Goal: Entertainment & Leisure: Browse casually

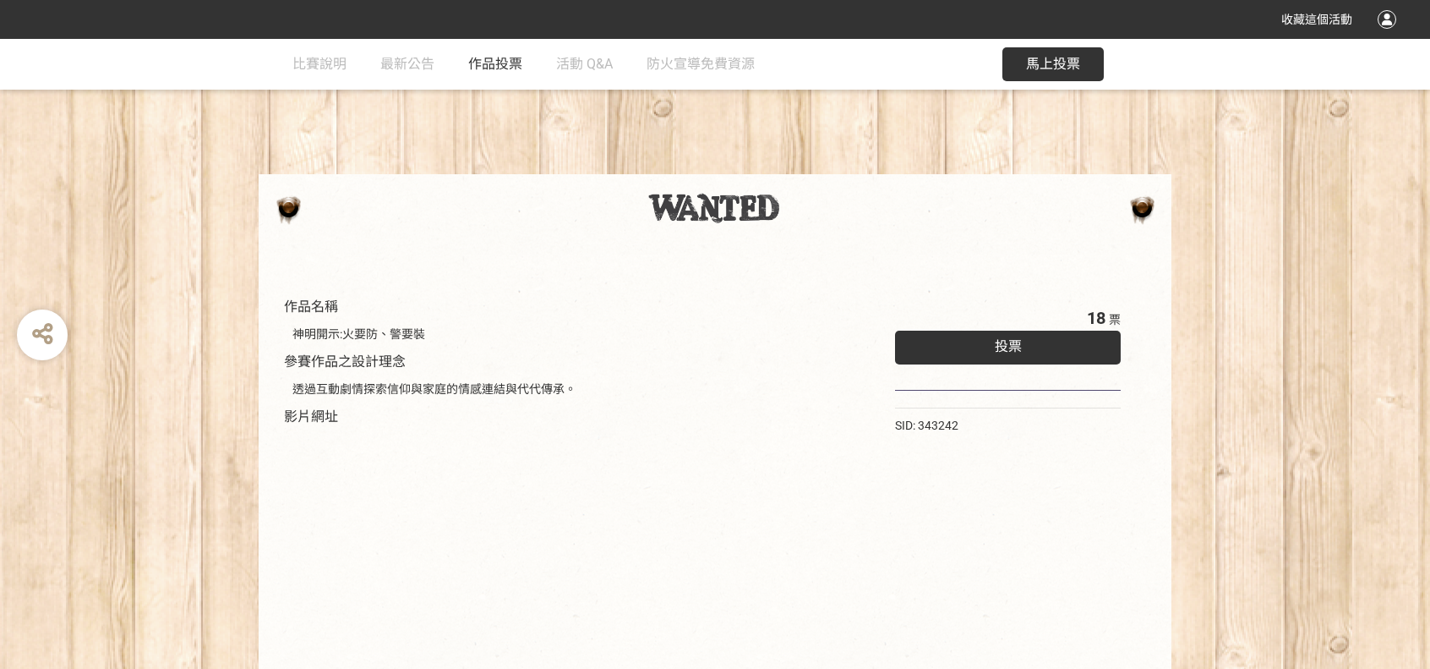
click at [484, 65] on span "作品投票" at bounding box center [495, 64] width 54 height 16
select select "vote"
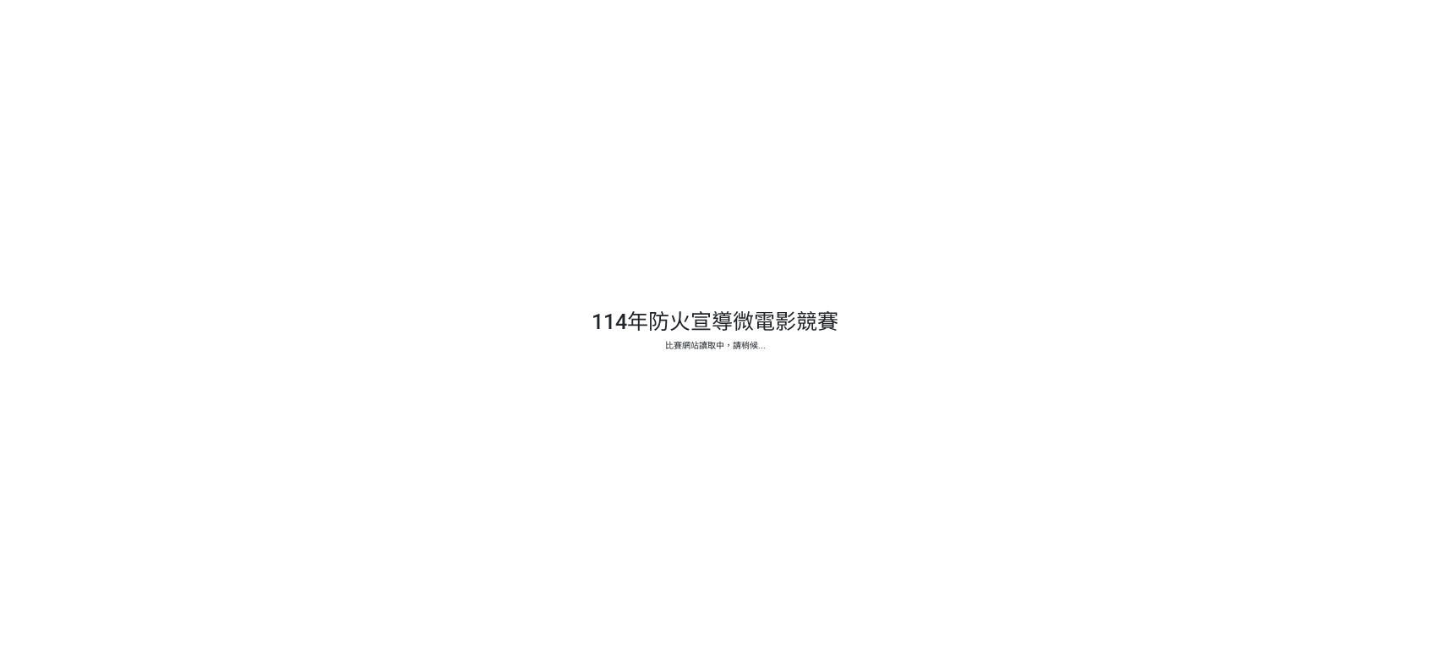
select select "vote"
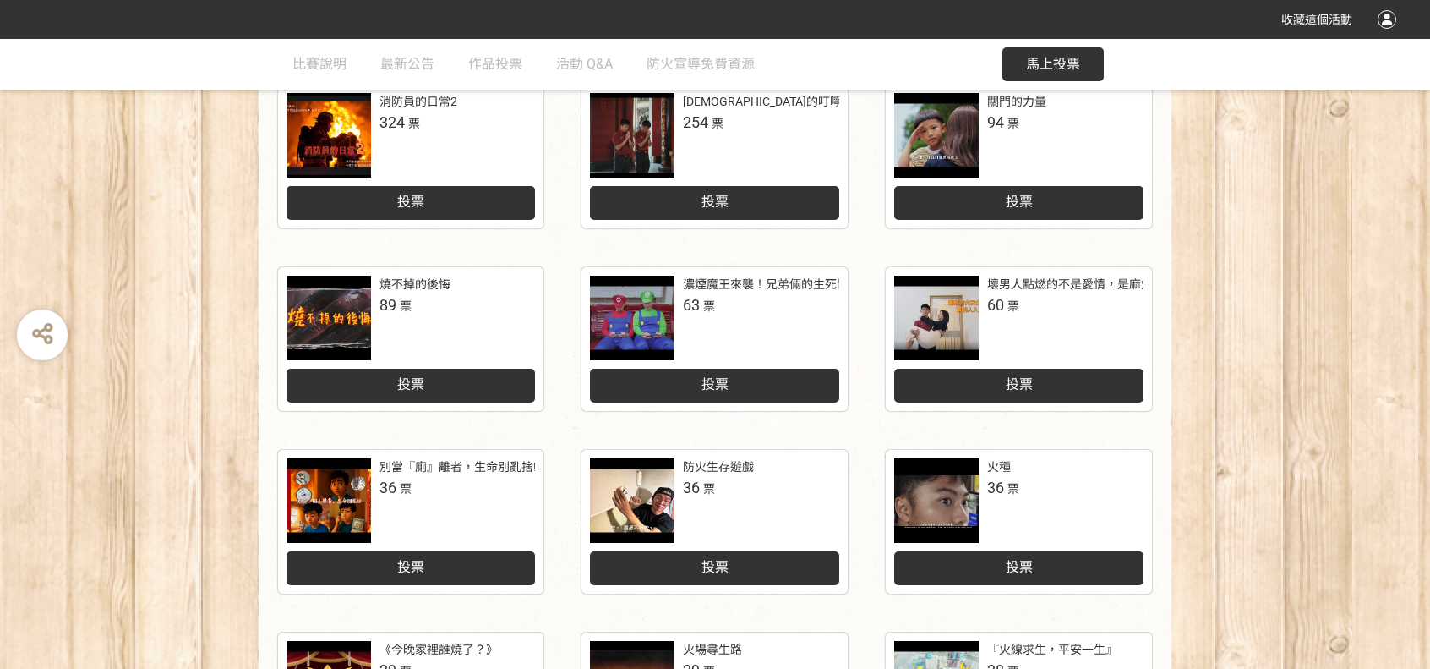
scroll to position [676, 0]
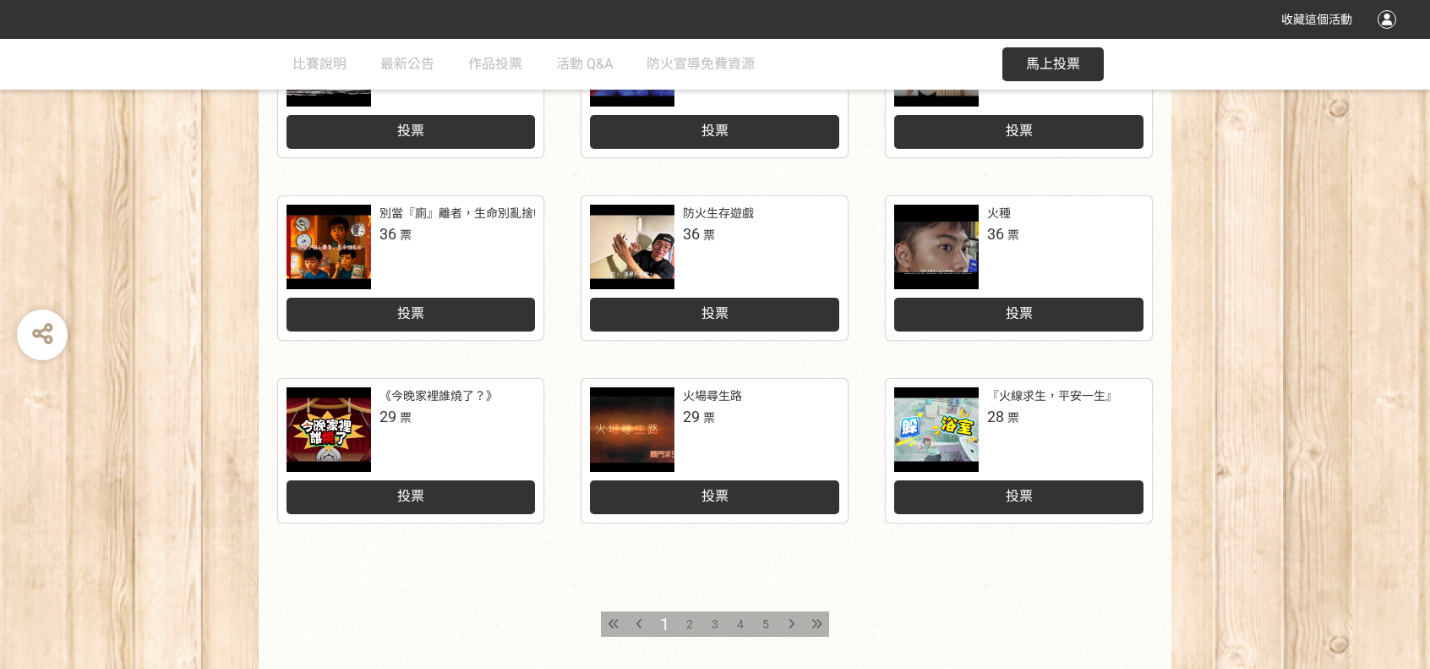
click at [697, 627] on div "2" at bounding box center [689, 623] width 25 height 25
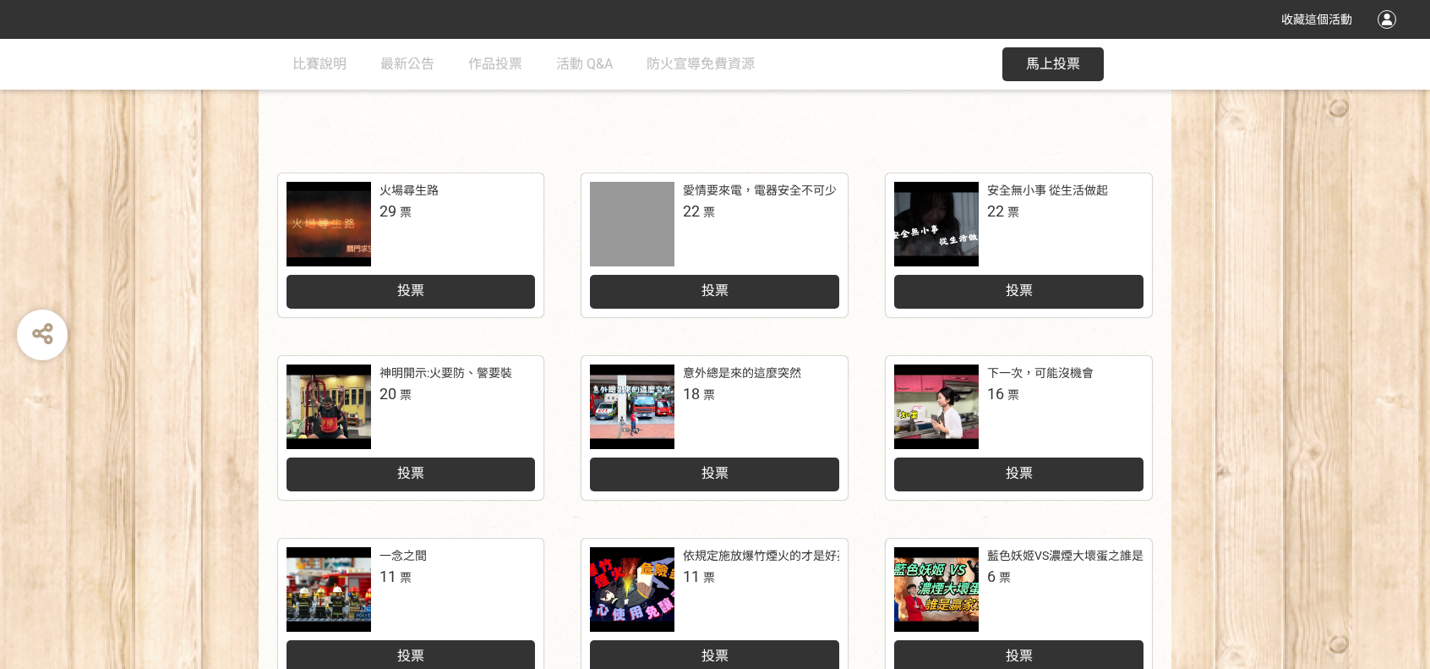
scroll to position [423, 0]
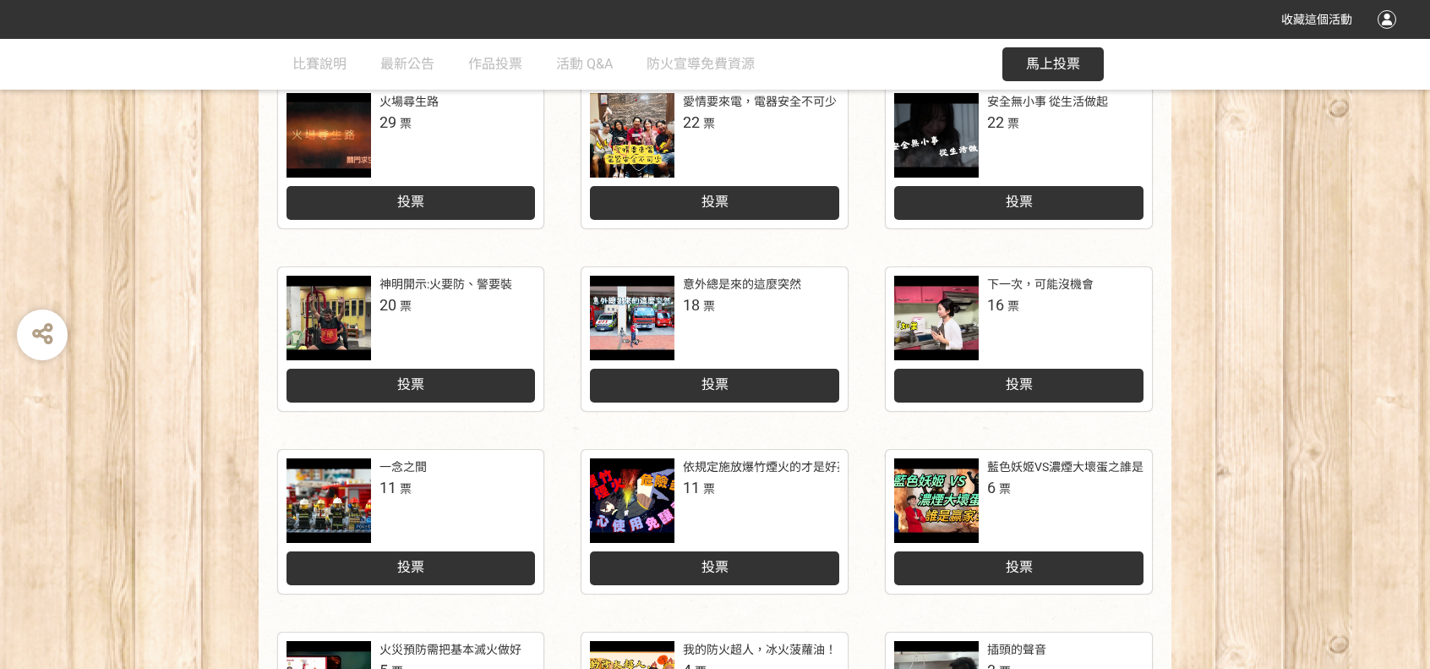
click at [724, 307] on div "意外總是來的這麼突然 18 票" at bounding box center [761, 296] width 156 height 41
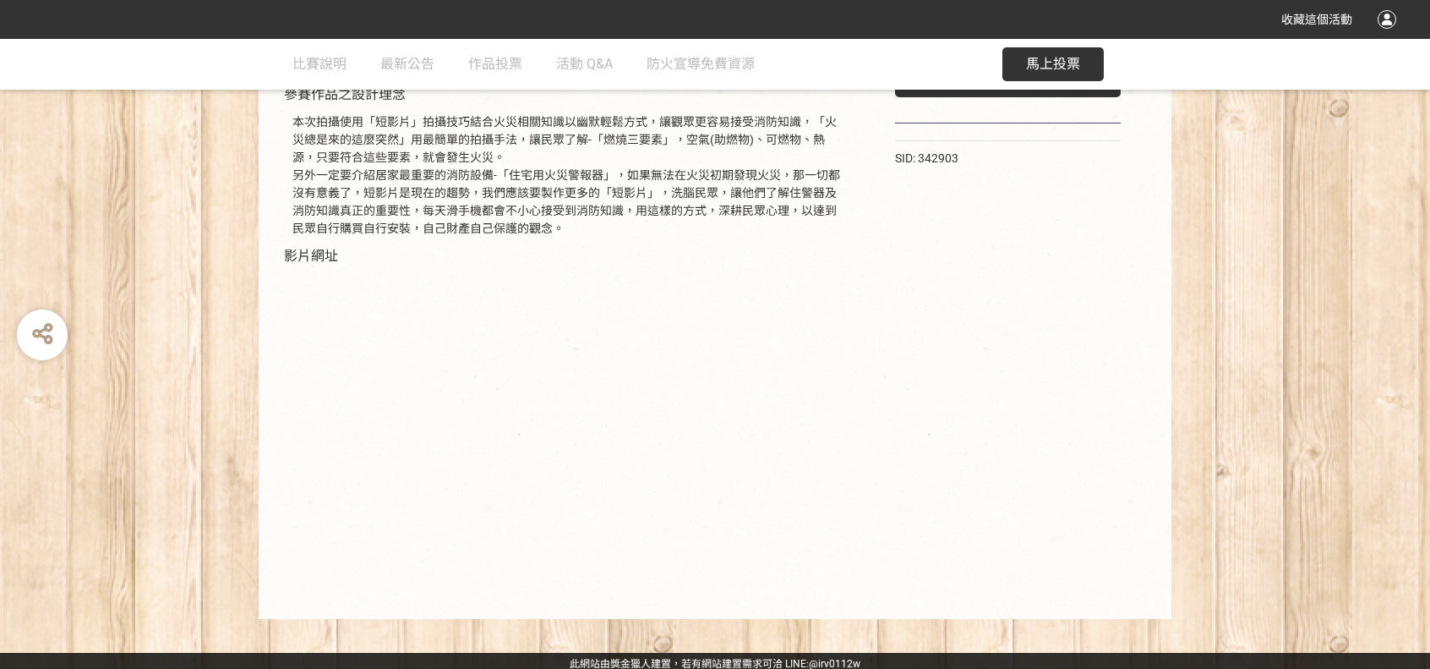
scroll to position [273, 0]
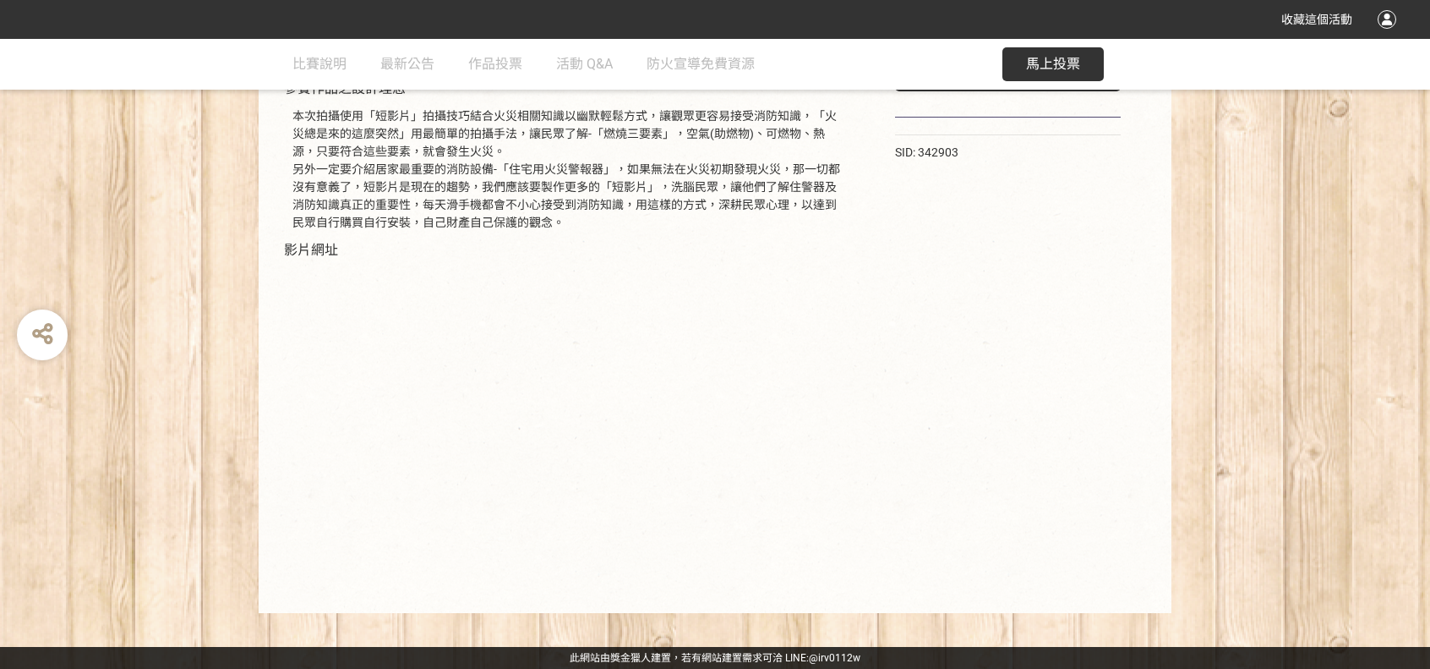
select select "vote"
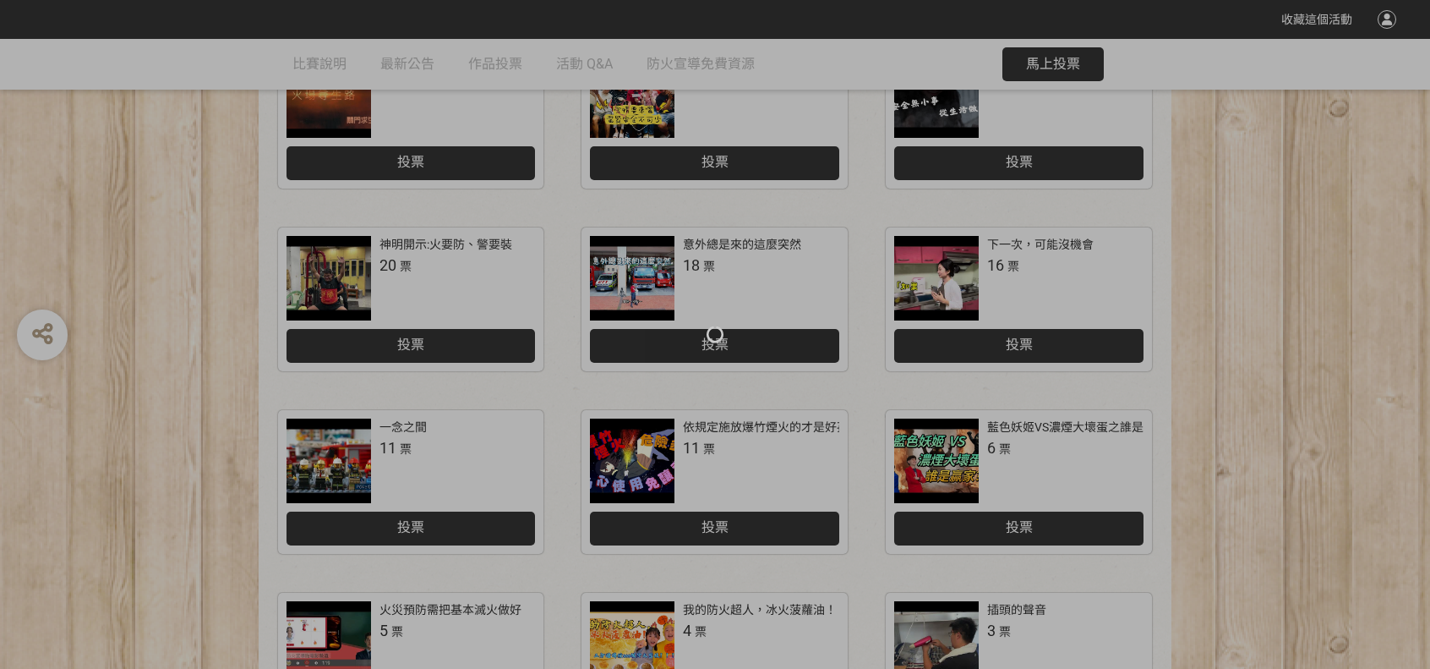
scroll to position [423, 0]
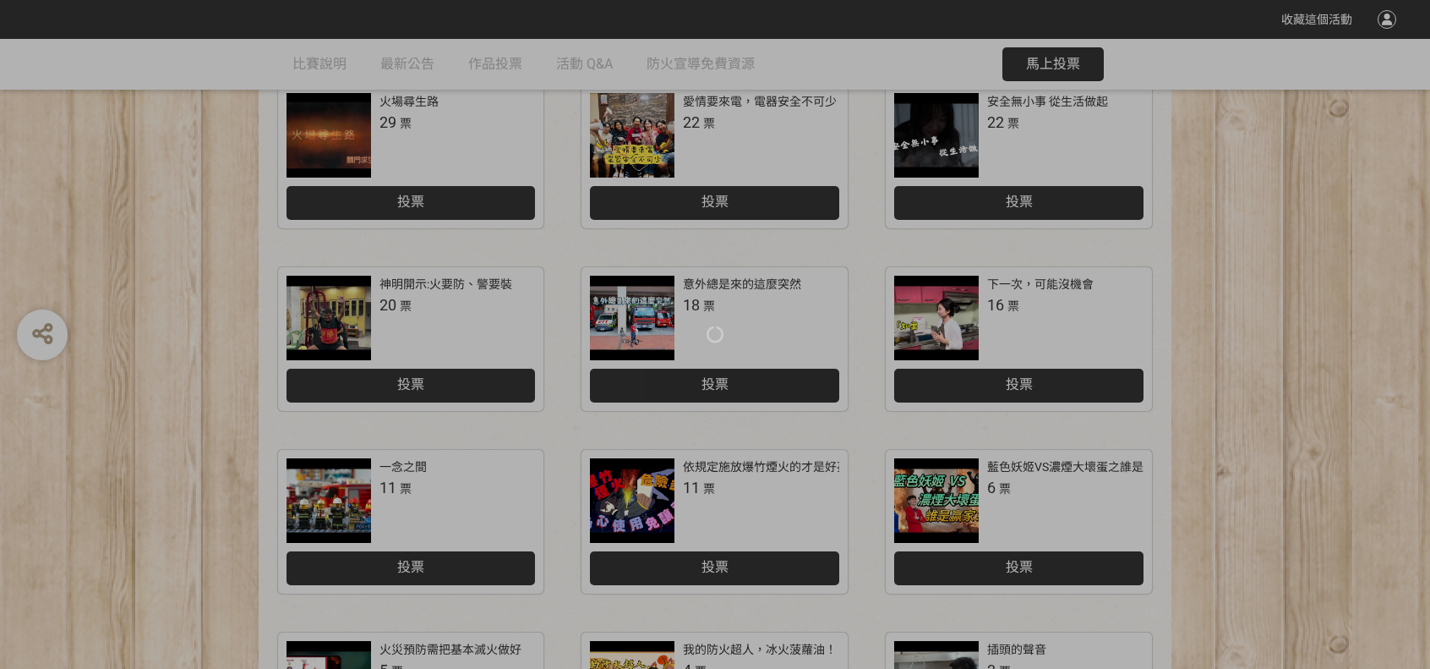
click at [342, 509] on div at bounding box center [715, 334] width 1430 height 669
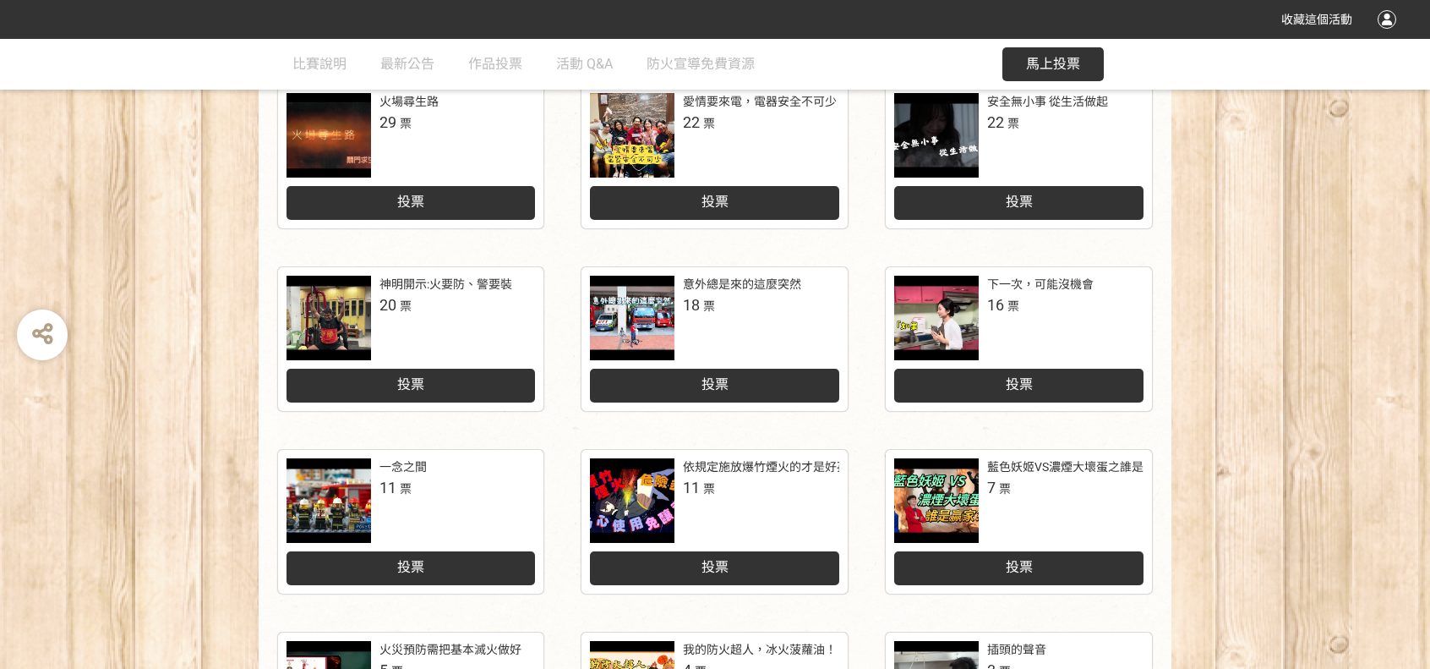
click at [342, 498] on div at bounding box center [329, 500] width 85 height 85
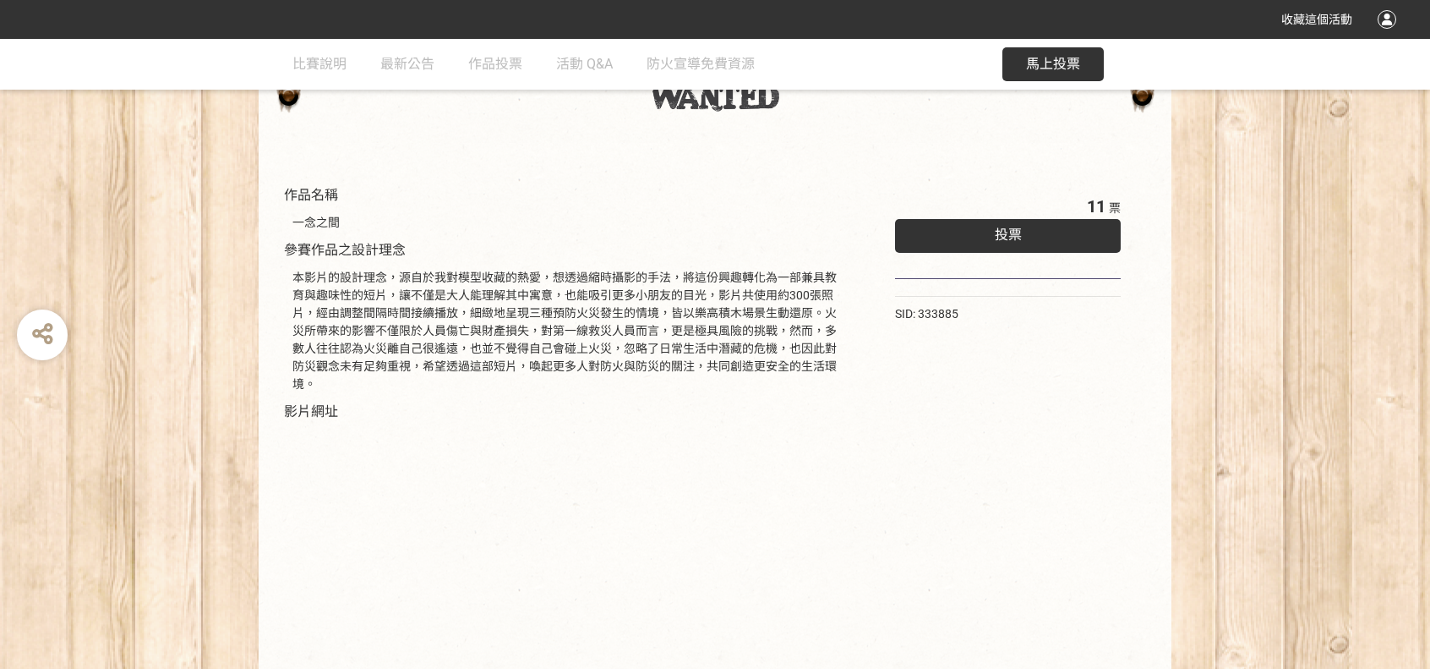
scroll to position [254, 0]
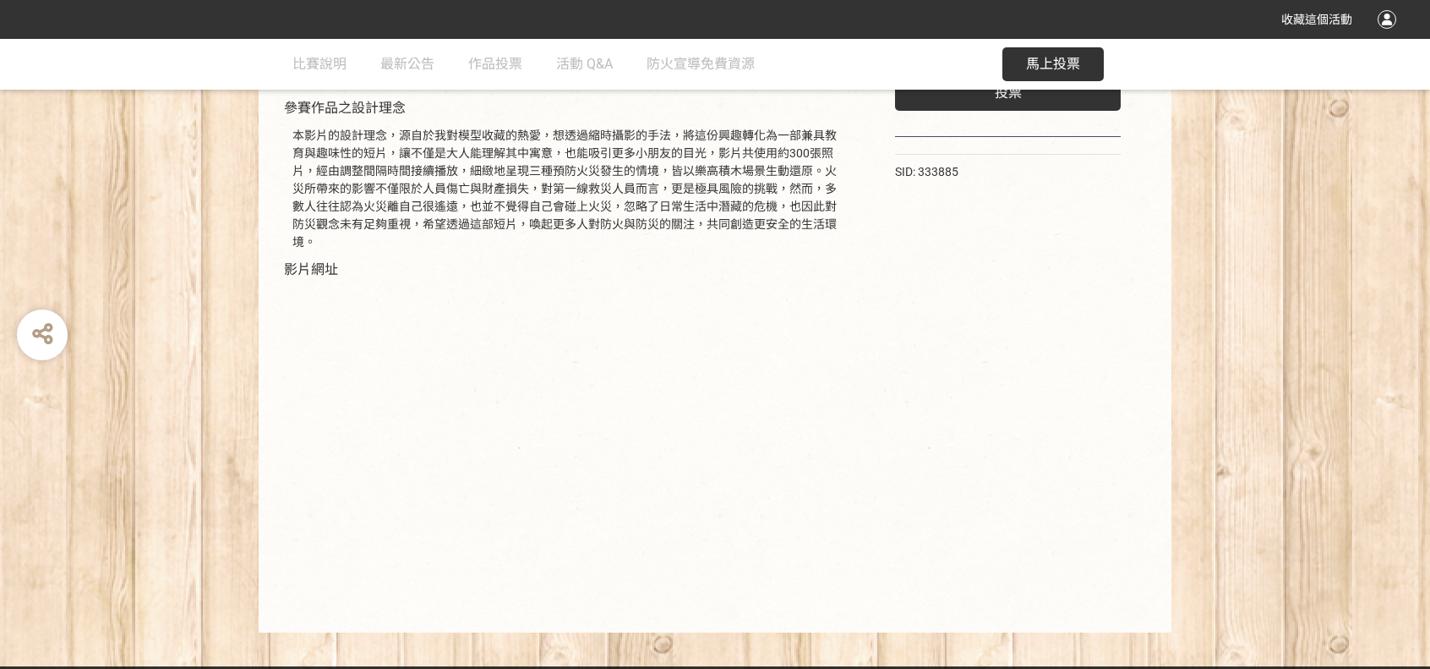
select select "vote"
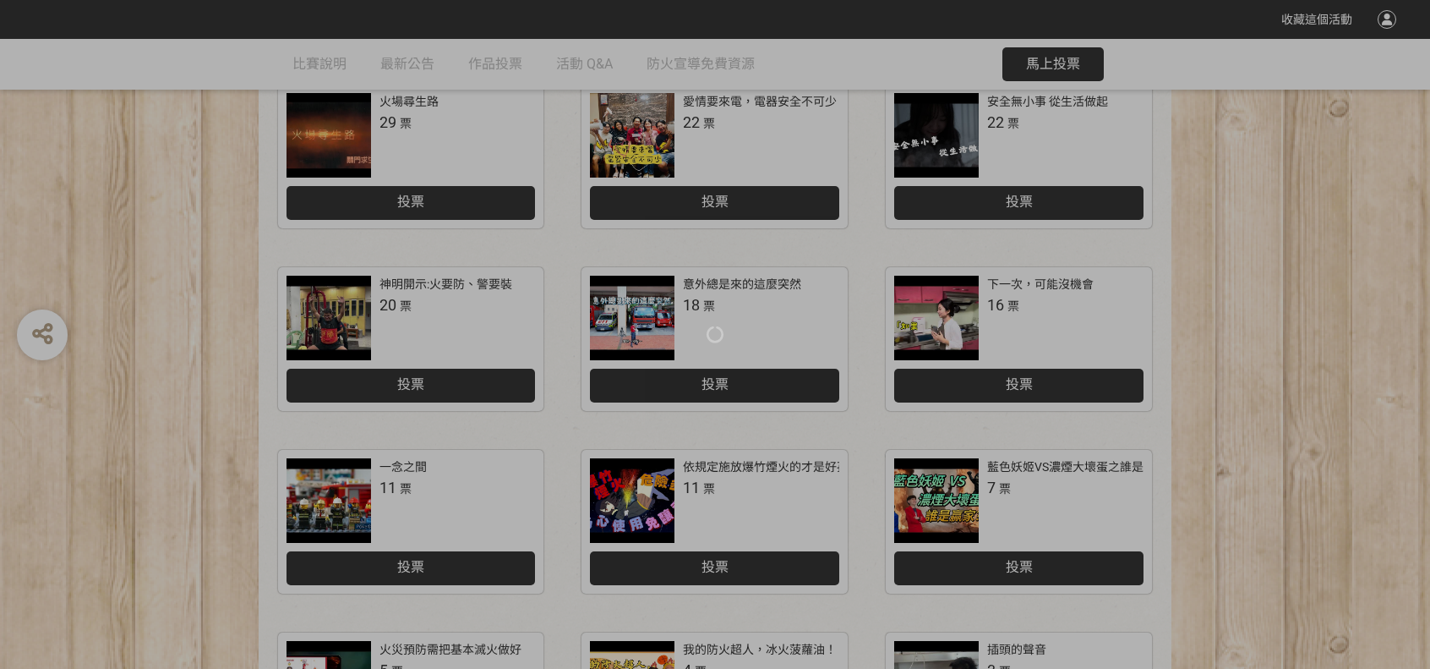
scroll to position [761, 0]
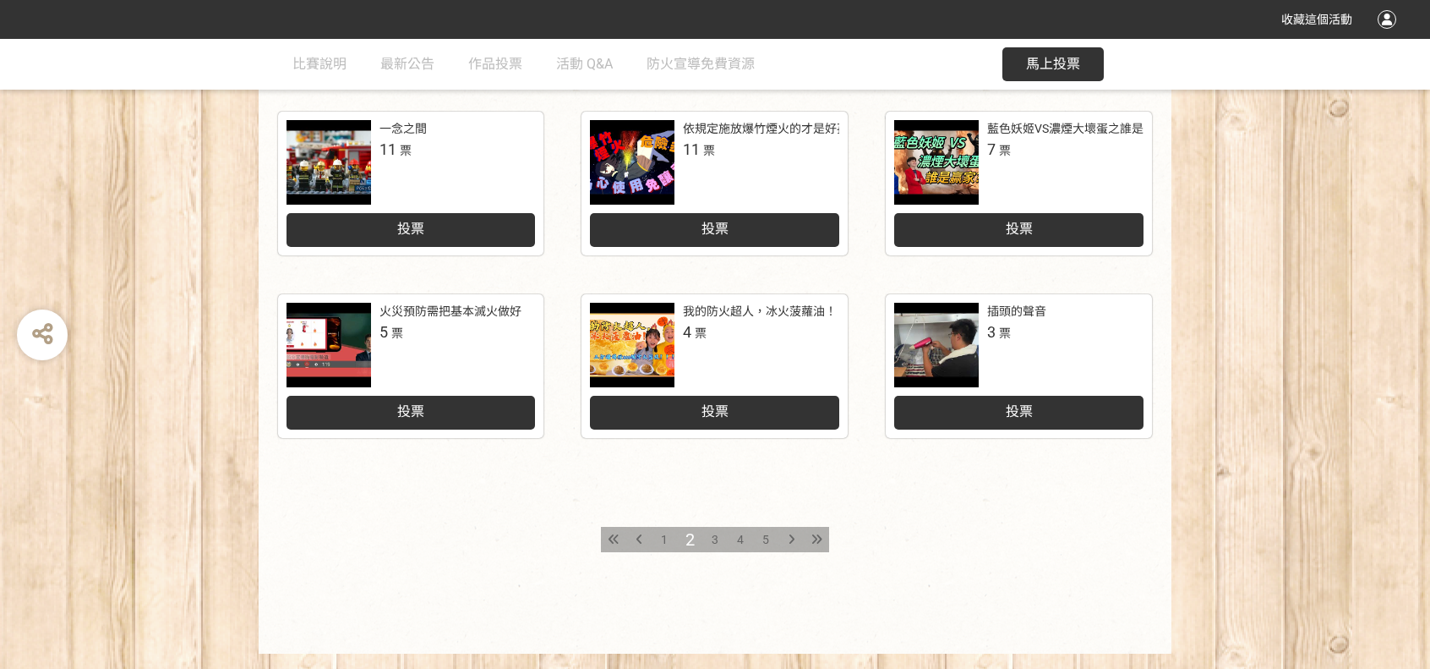
click at [717, 544] on span "3" at bounding box center [715, 540] width 7 height 14
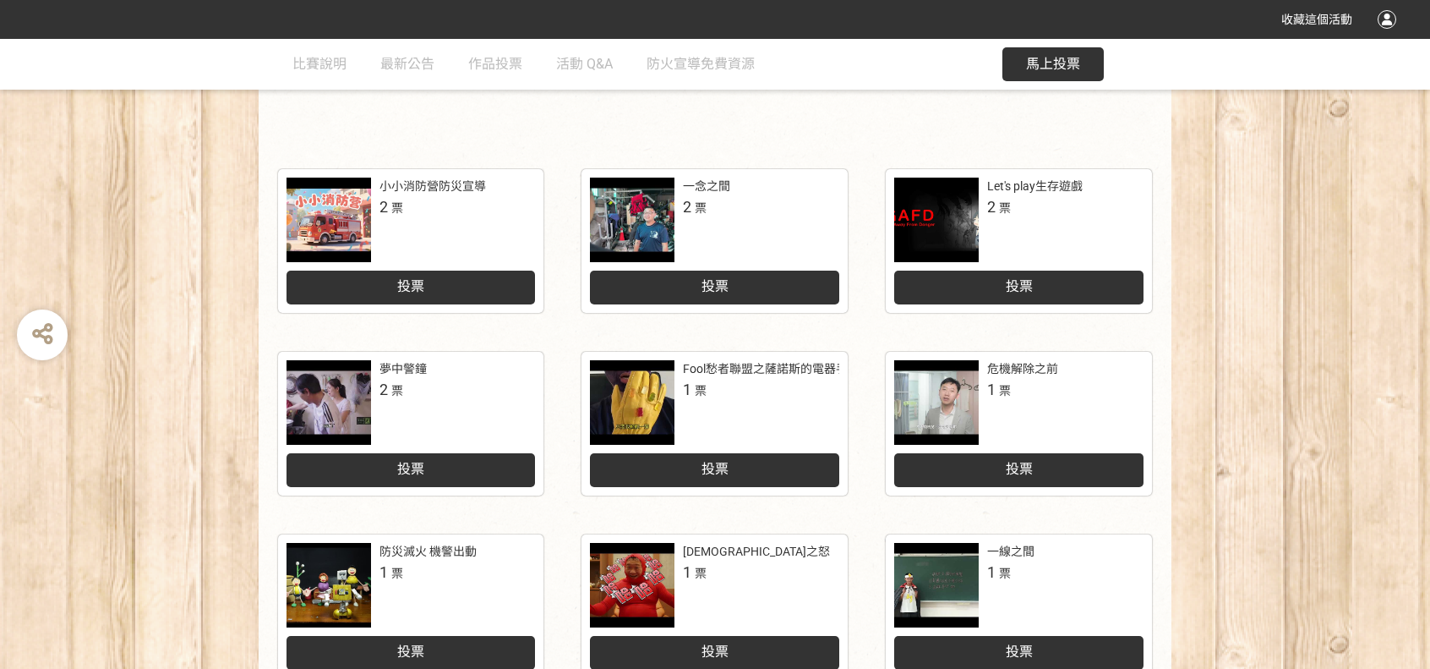
scroll to position [592, 0]
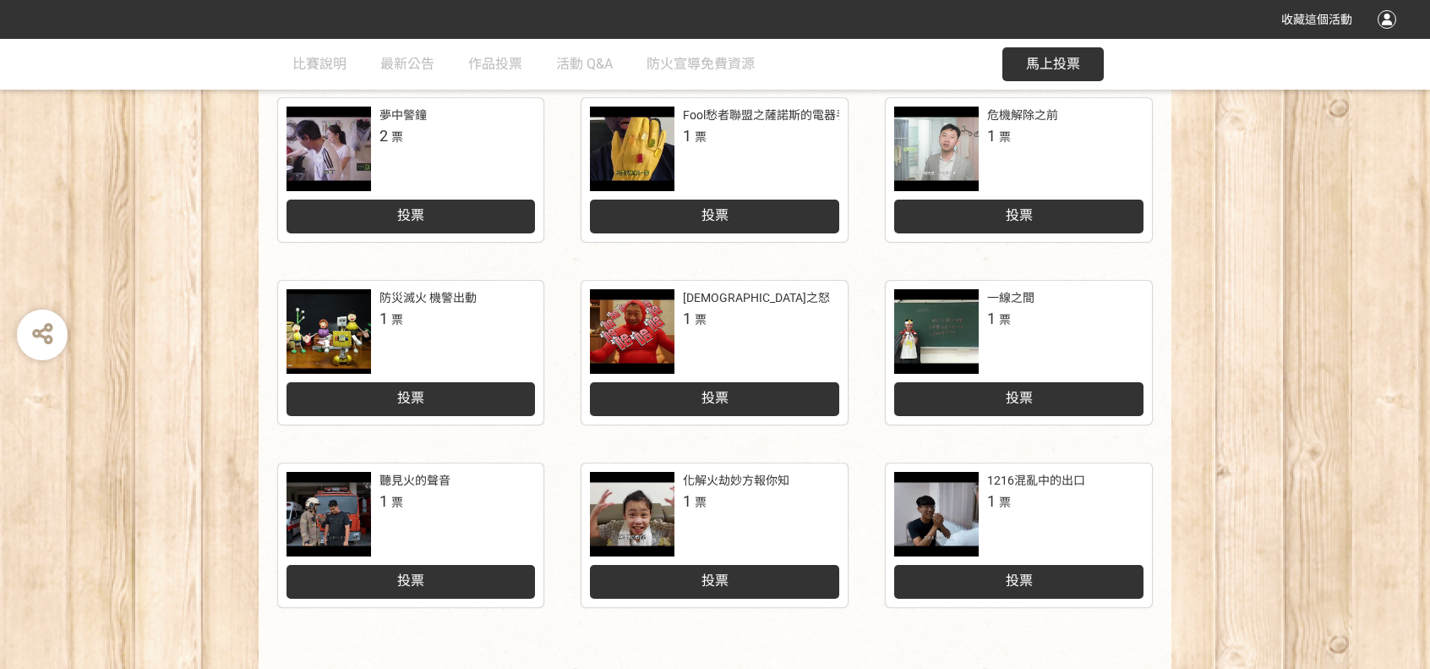
click at [665, 323] on div at bounding box center [632, 331] width 85 height 85
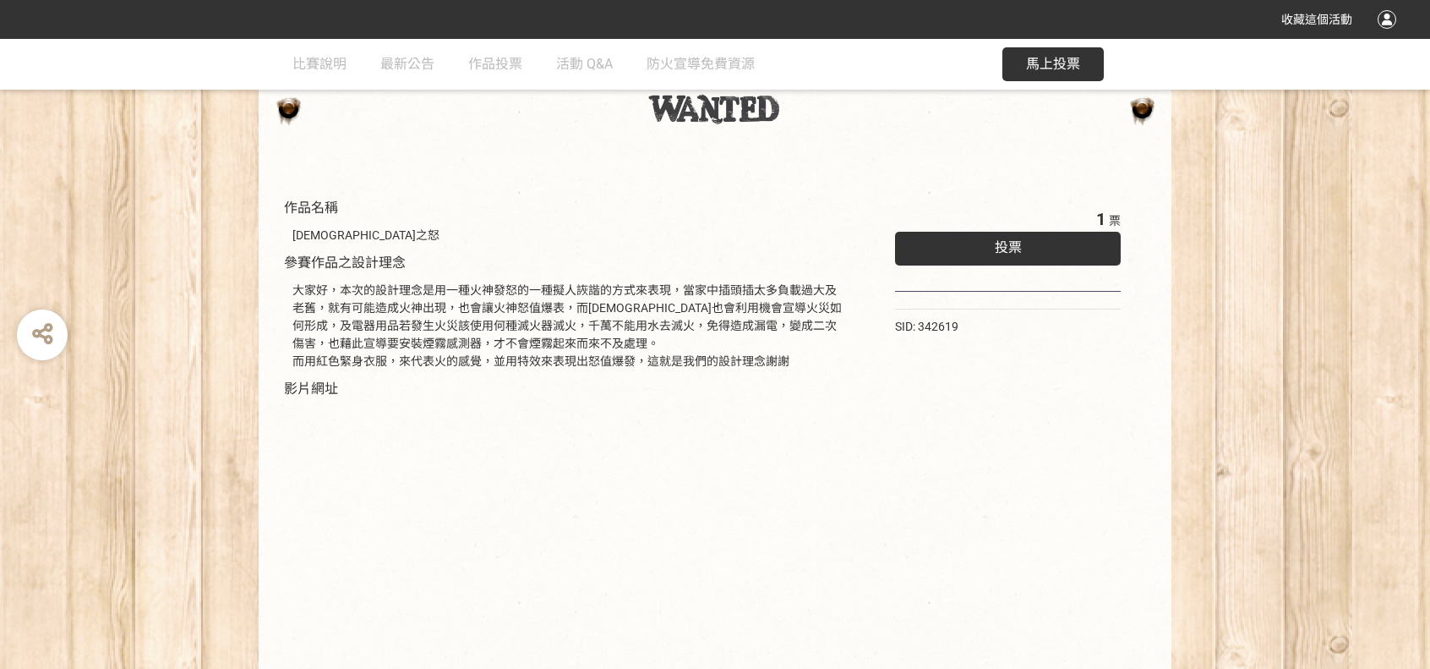
scroll to position [169, 0]
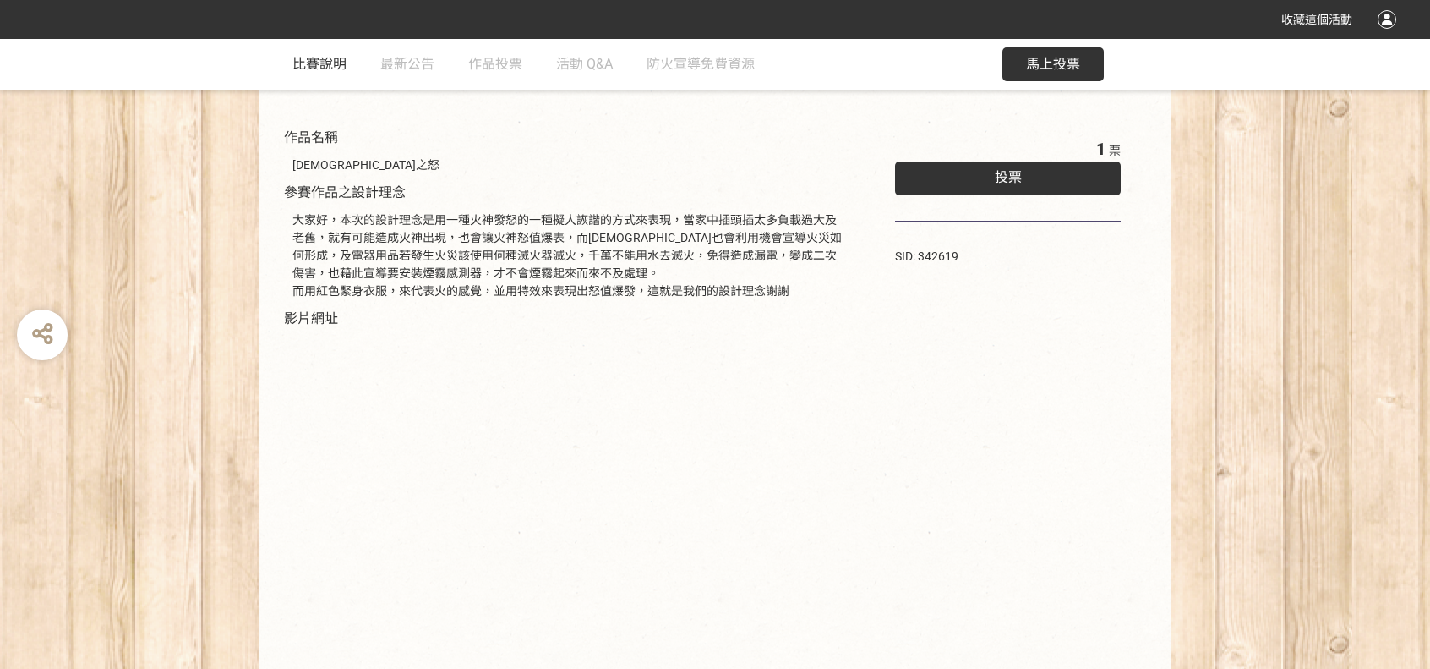
click at [323, 63] on span "比賽說明" at bounding box center [320, 64] width 54 height 16
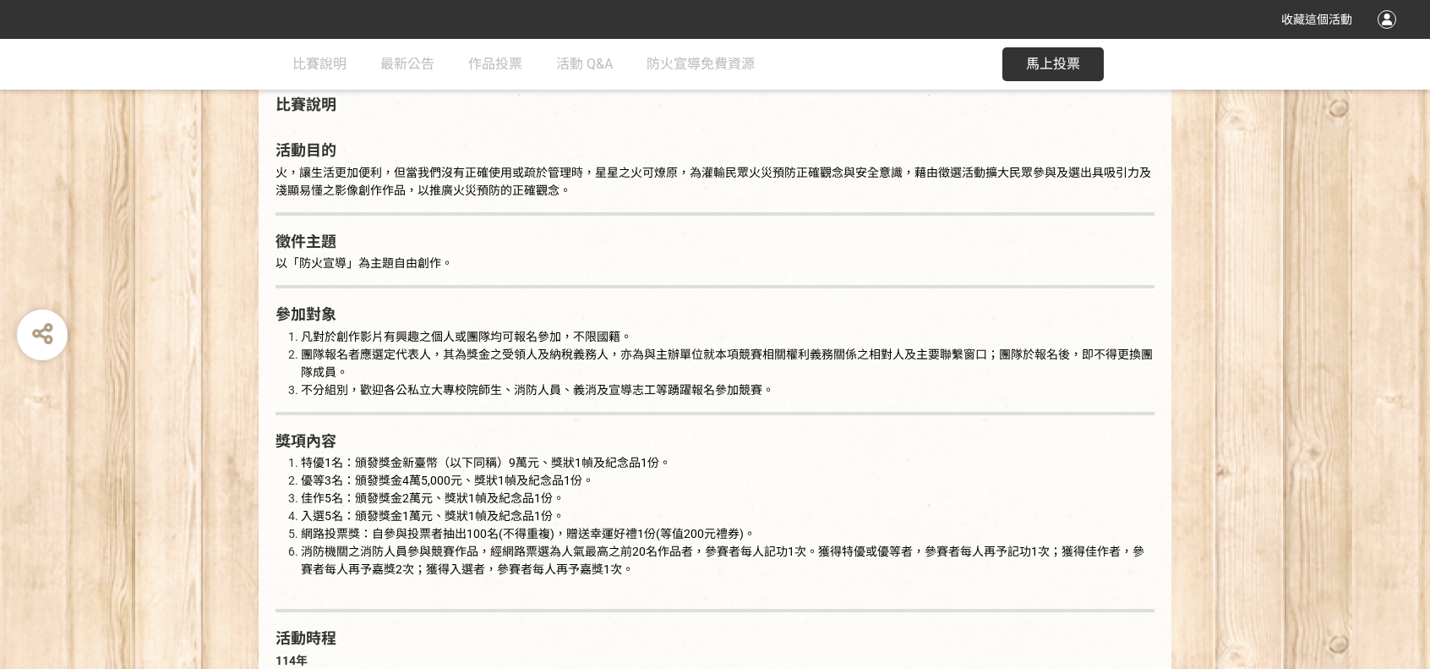
scroll to position [1015, 0]
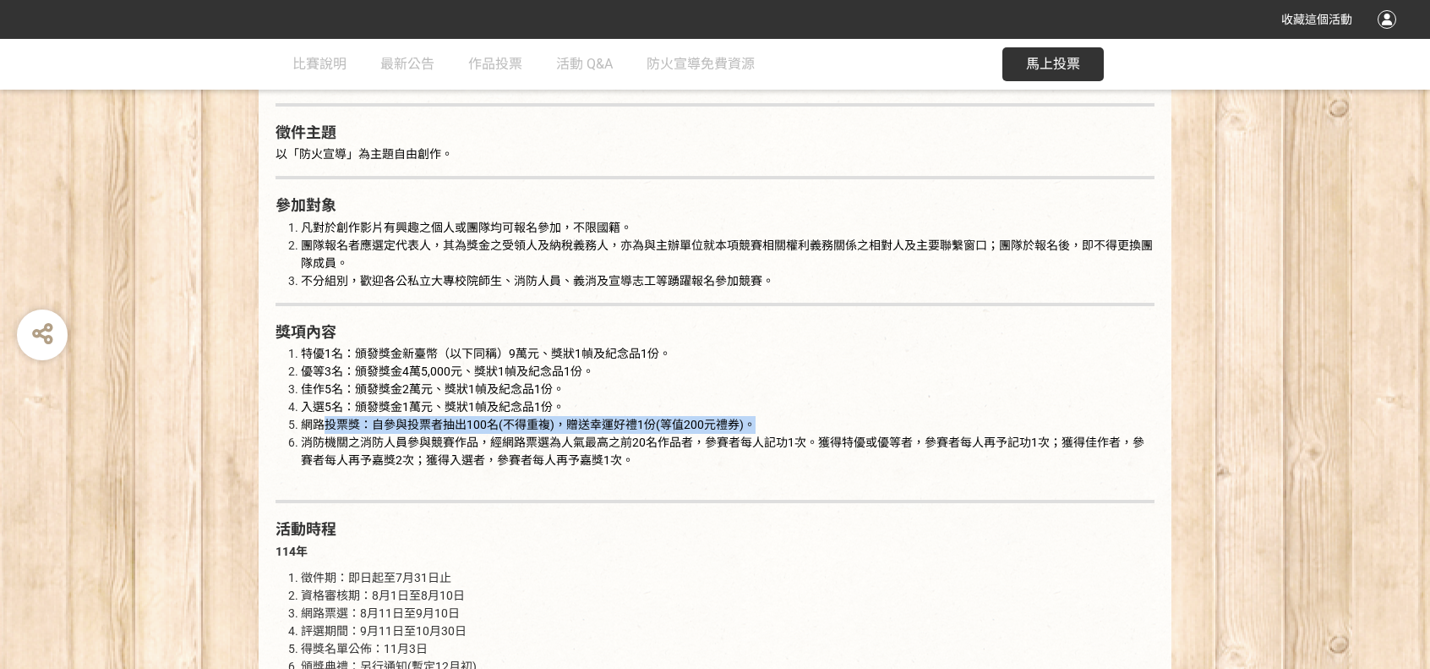
drag, startPoint x: 326, startPoint y: 424, endPoint x: 793, endPoint y: 427, distance: 466.7
click at [793, 427] on li "網路投票獎：自參與投票者抽出100名(不得重複)，贈送幸運好禮1份(等值200元禮券)。" at bounding box center [728, 425] width 854 height 18
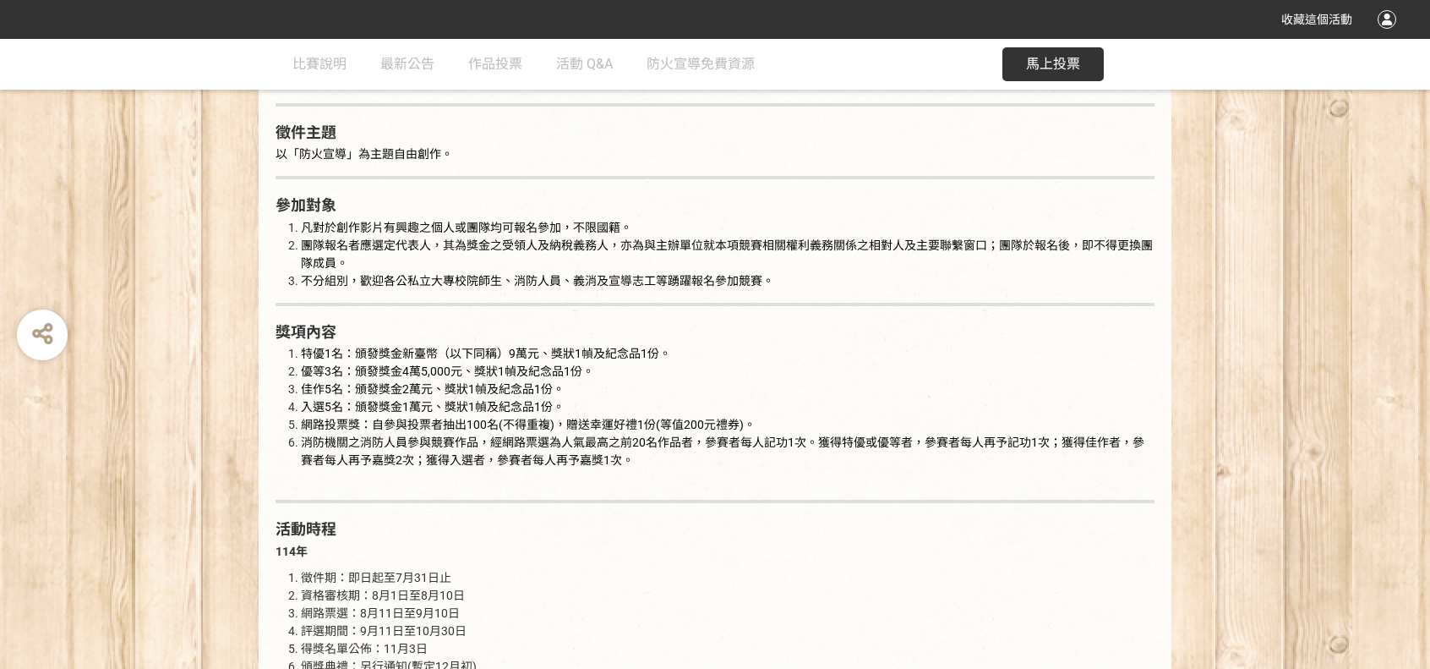
click at [765, 455] on li "消防機關之消防人員參與競賽作品，經網路票選為人氣最高之前20名作品者，參賽者每人記功1次。獲得特優或優等者，參賽者每人再予記功1次；獲得佳作者，參賽者每人再予…" at bounding box center [728, 460] width 854 height 53
drag, startPoint x: 475, startPoint y: 429, endPoint x: 758, endPoint y: 427, distance: 283.2
click at [758, 426] on ol "特優1名：頒發獎金新臺幣（以下同稱）9萬元、獎狀1幀及紀念品1份。 優等3名：頒發獎金4萬5,000元、獎狀1幀及紀念品1份。 佳作5名：頒發獎金2萬元、獎狀…" at bounding box center [715, 416] width 879 height 142
drag, startPoint x: 448, startPoint y: 435, endPoint x: 712, endPoint y: 435, distance: 263.8
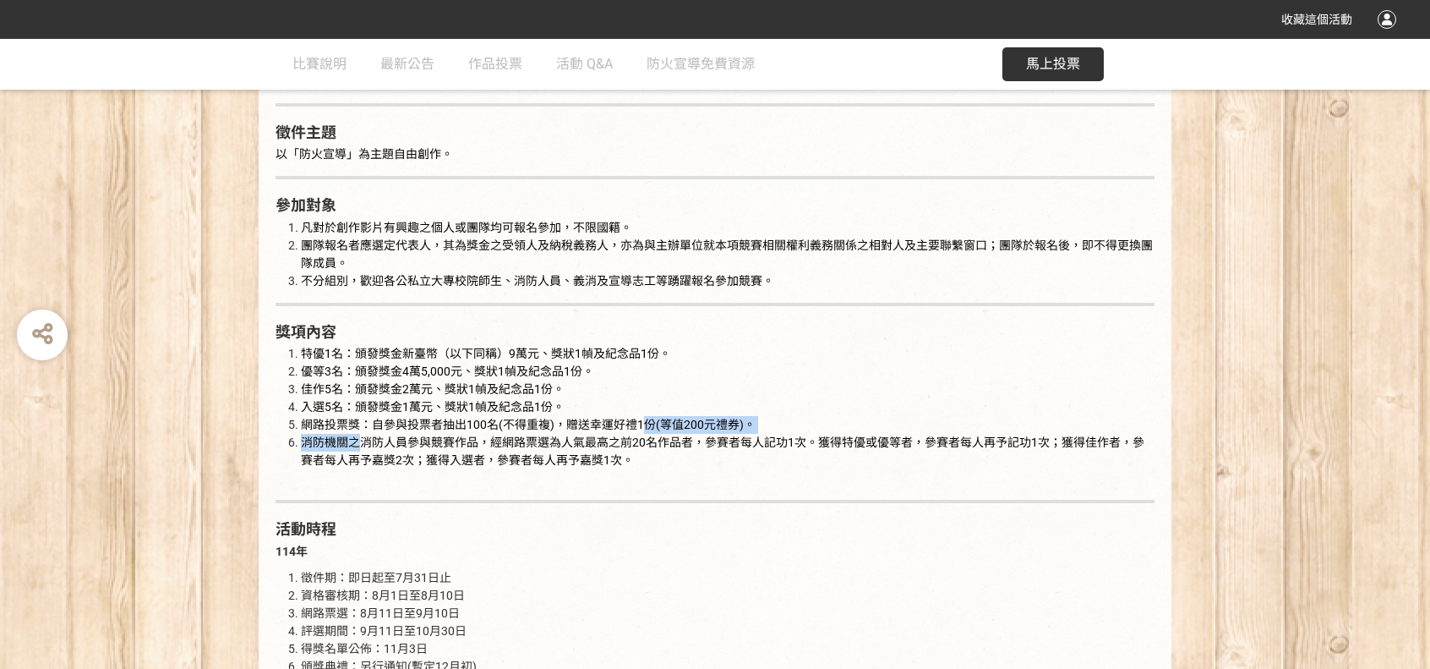
click at [675, 431] on ol "特優1名：頒發獎金新臺幣（以下同稱）9萬元、獎狀1幀及紀念品1份。 優等3名：頒發獎金4萬5,000元、獎狀1幀及紀念品1份。 佳作5名：頒發獎金2萬元、獎狀…" at bounding box center [715, 416] width 879 height 142
click at [754, 457] on li "消防機關之消防人員參與競賽作品，經網路票選為人氣最高之前20名作品者，參賽者每人記功1次。獲得特優或優等者，參賽者每人再予記功1次；獲得佳作者，參賽者每人再予…" at bounding box center [728, 460] width 854 height 53
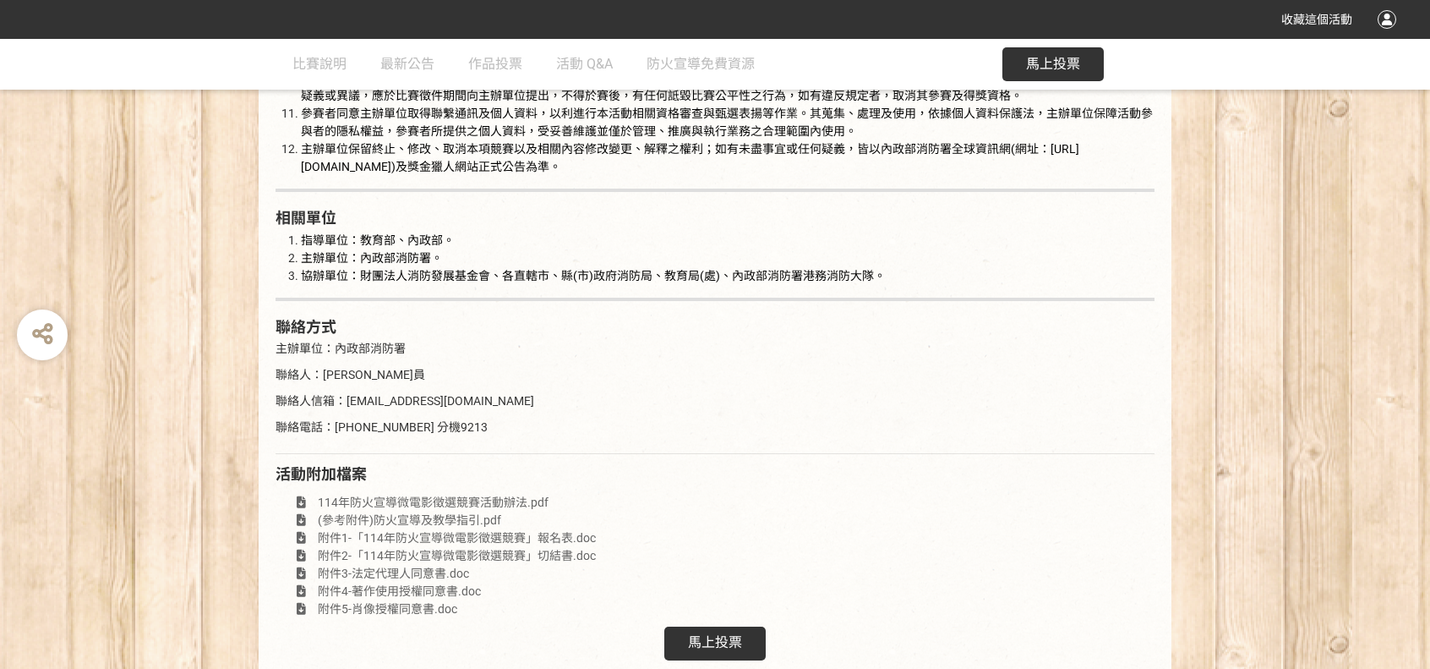
scroll to position [3167, 0]
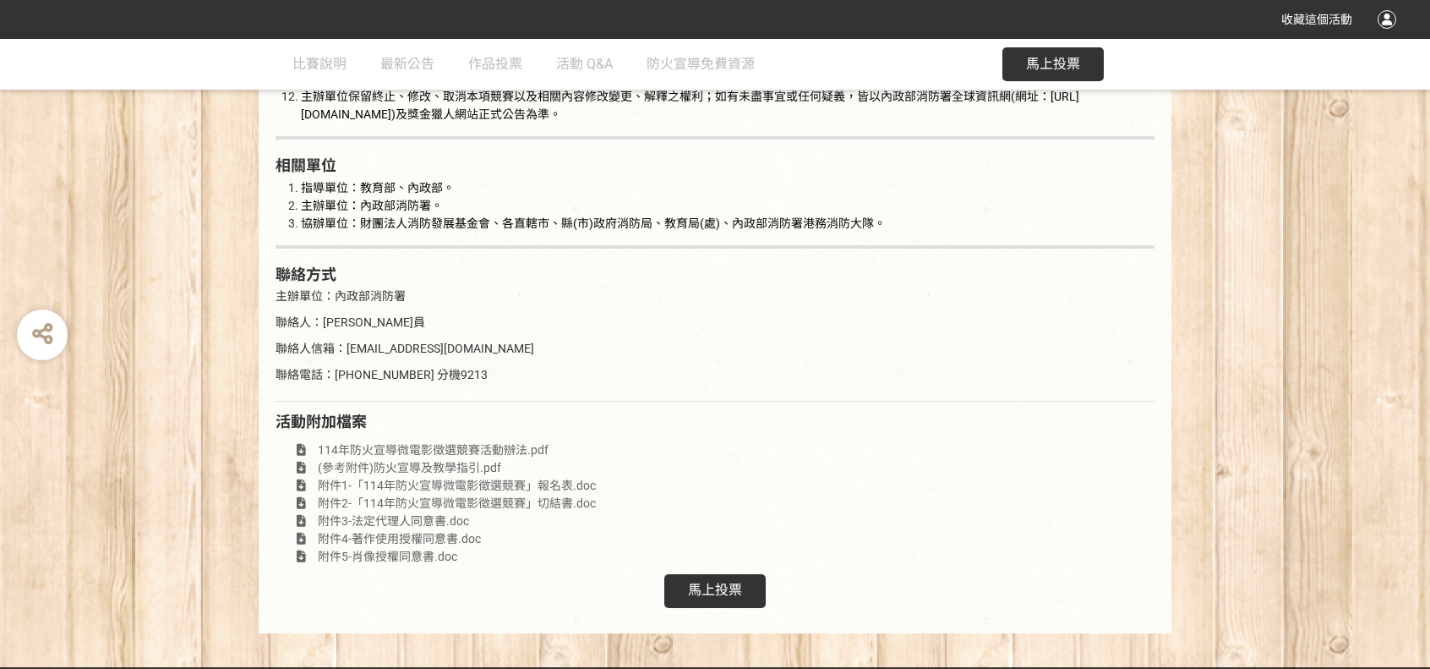
click at [522, 443] on span "114年防火宣導微電影徵選競賽活動辦法.pdf" at bounding box center [433, 450] width 231 height 14
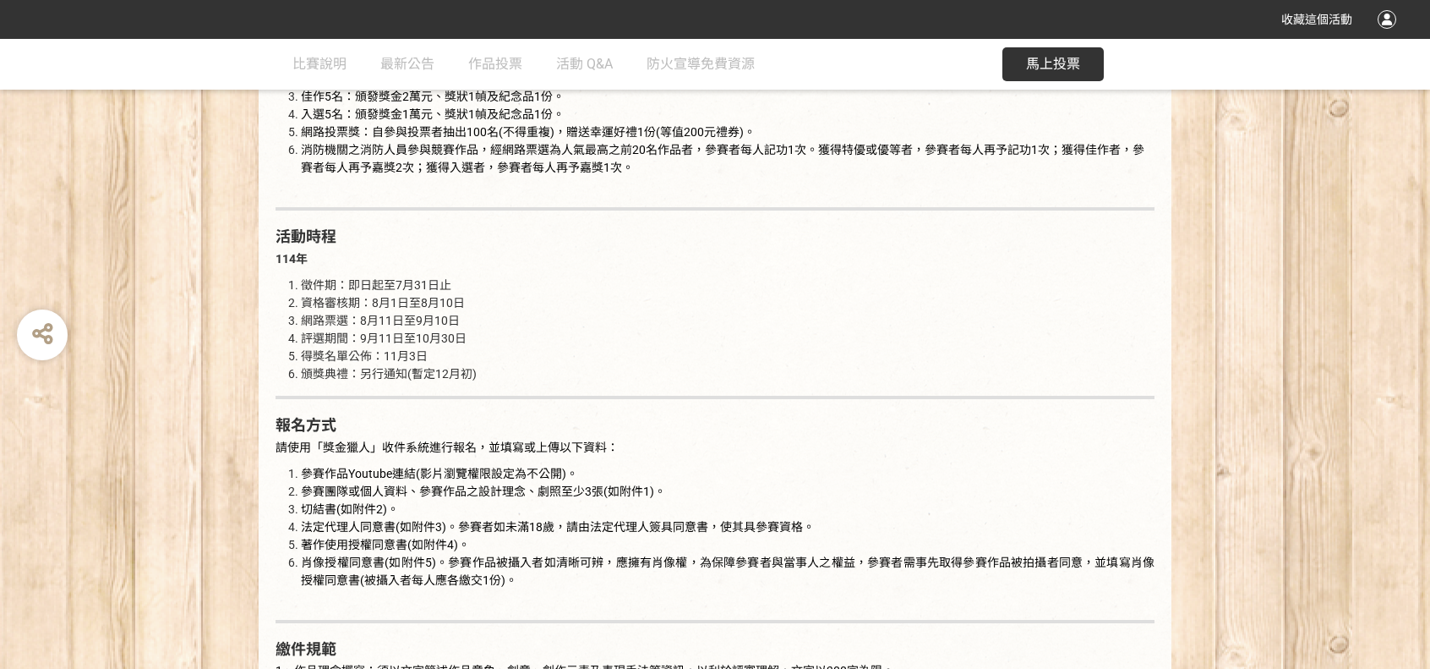
scroll to position [1645, 0]
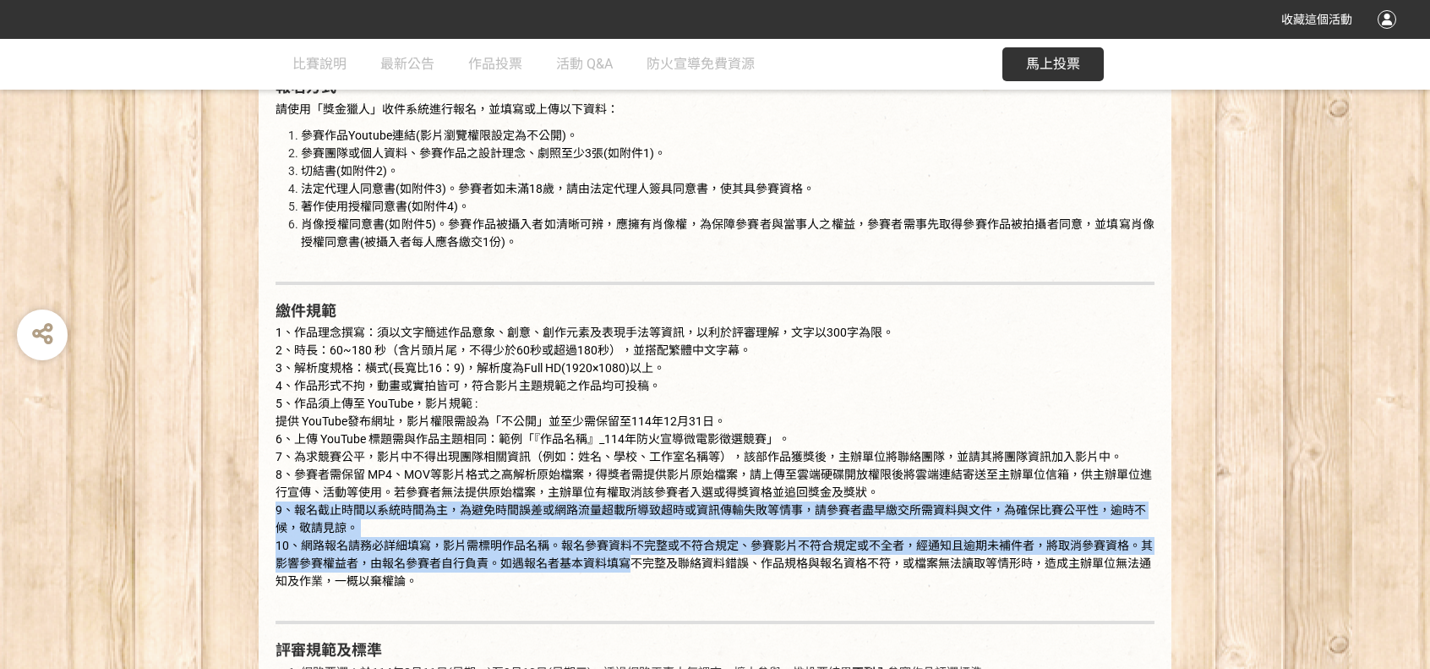
drag, startPoint x: 636, startPoint y: 561, endPoint x: 910, endPoint y: 584, distance: 274.9
click at [903, 532] on p "1、作品理念撰寫：須以文字簡述作品意象、創意、創作元素及表現手法等資訊，以利於評審理解，文字以300字為限。 2、時長：60~180 秒（含片頭片尾，不得少於…" at bounding box center [715, 466] width 879 height 284
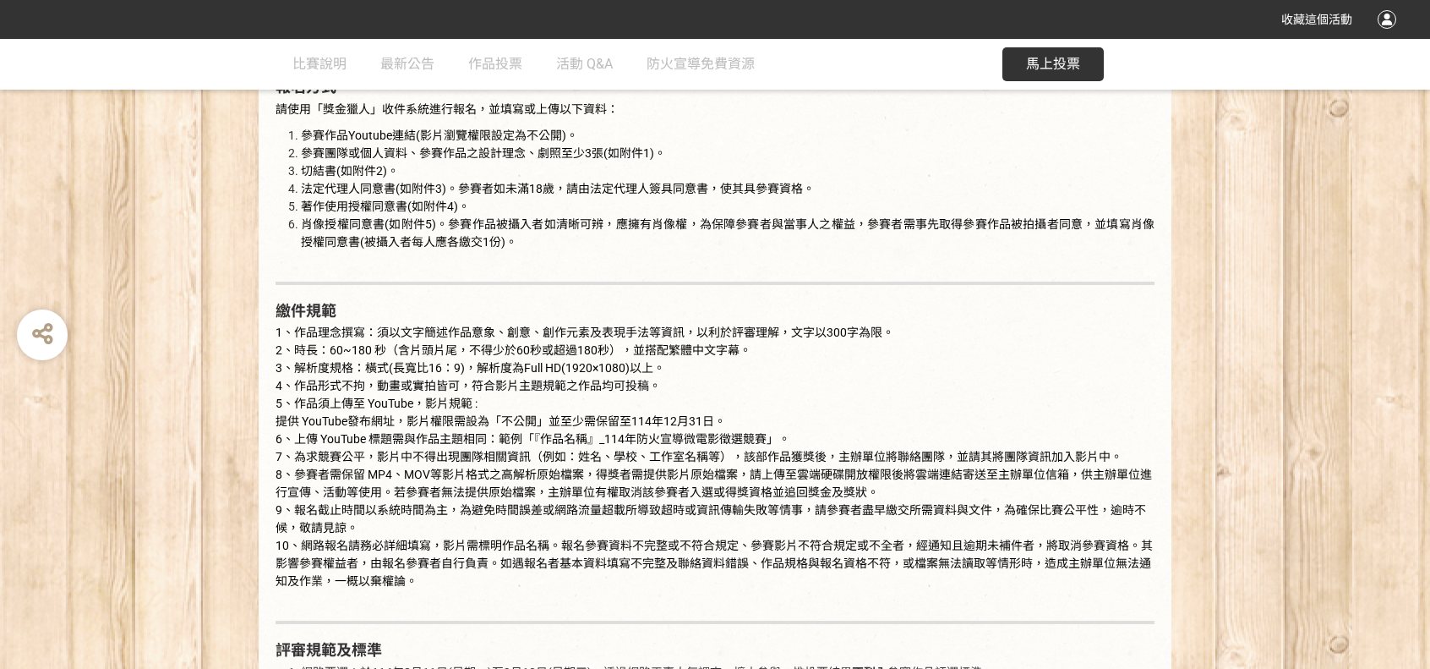
click at [908, 590] on p "1、作品理念撰寫：須以文字簡述作品意象、創意、創作元素及表現手法等資訊，以利於評審理解，文字以300字為限。 2、時長：60~180 秒（含片頭片尾，不得少於…" at bounding box center [715, 466] width 879 height 284
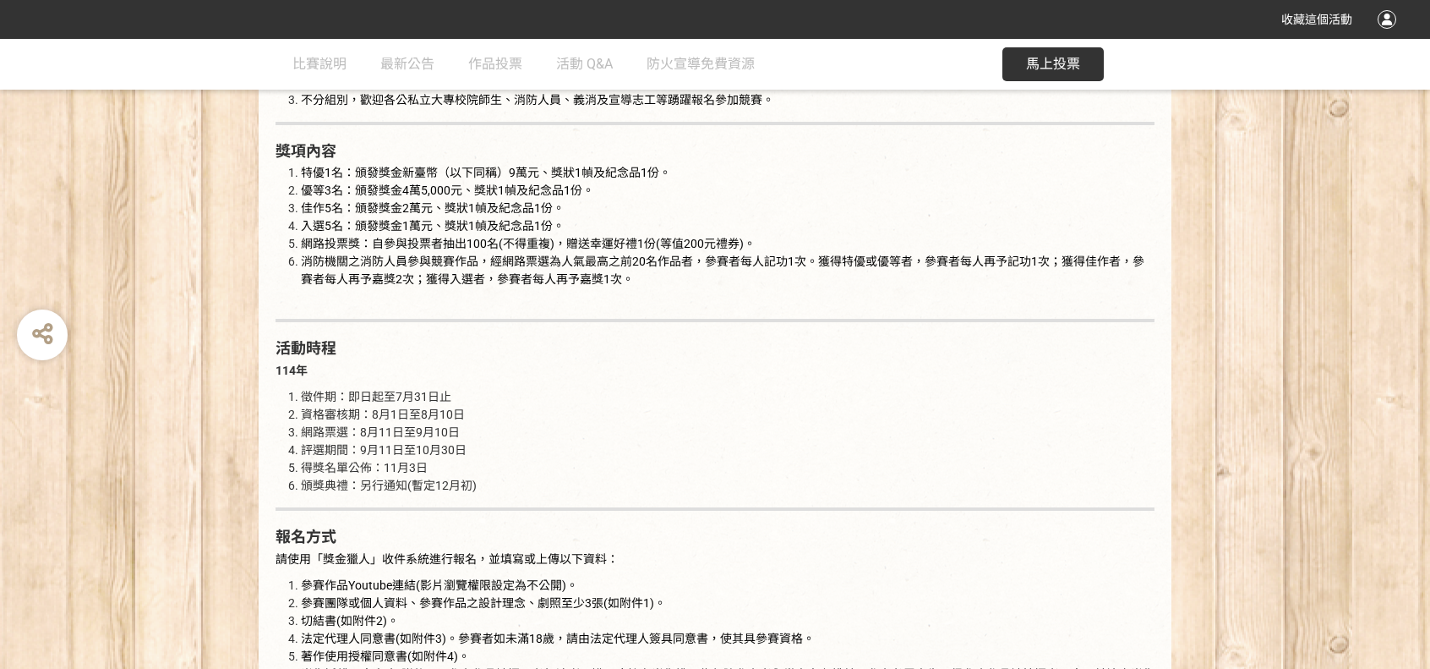
scroll to position [1053, 0]
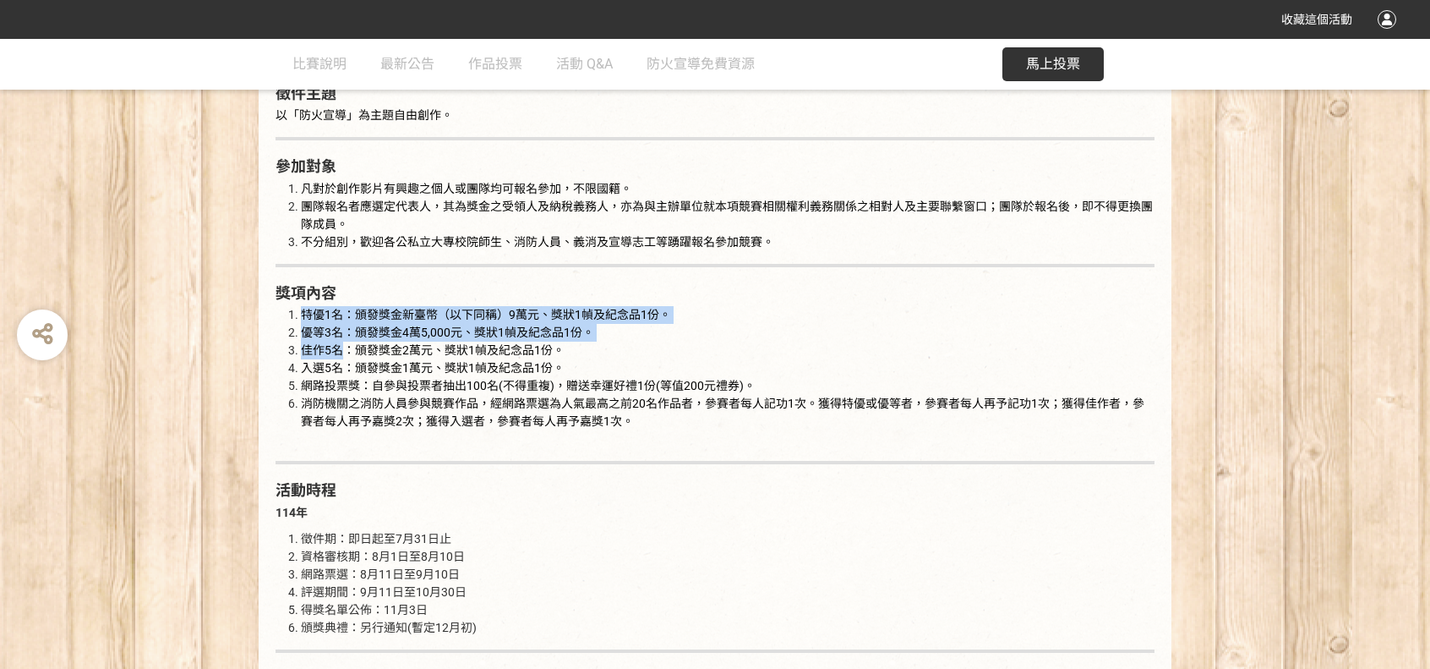
drag, startPoint x: 610, startPoint y: 449, endPoint x: 345, endPoint y: 354, distance: 281.8
click at [714, 408] on span "消防機關之消防人員參與競賽作品，經網路票選為人氣最高之前20名作品者，參賽者每人記功1次。獲得特優或優等者，參賽者每人再予記功1次；獲得佳作者，參賽者每人再予…" at bounding box center [723, 412] width 844 height 31
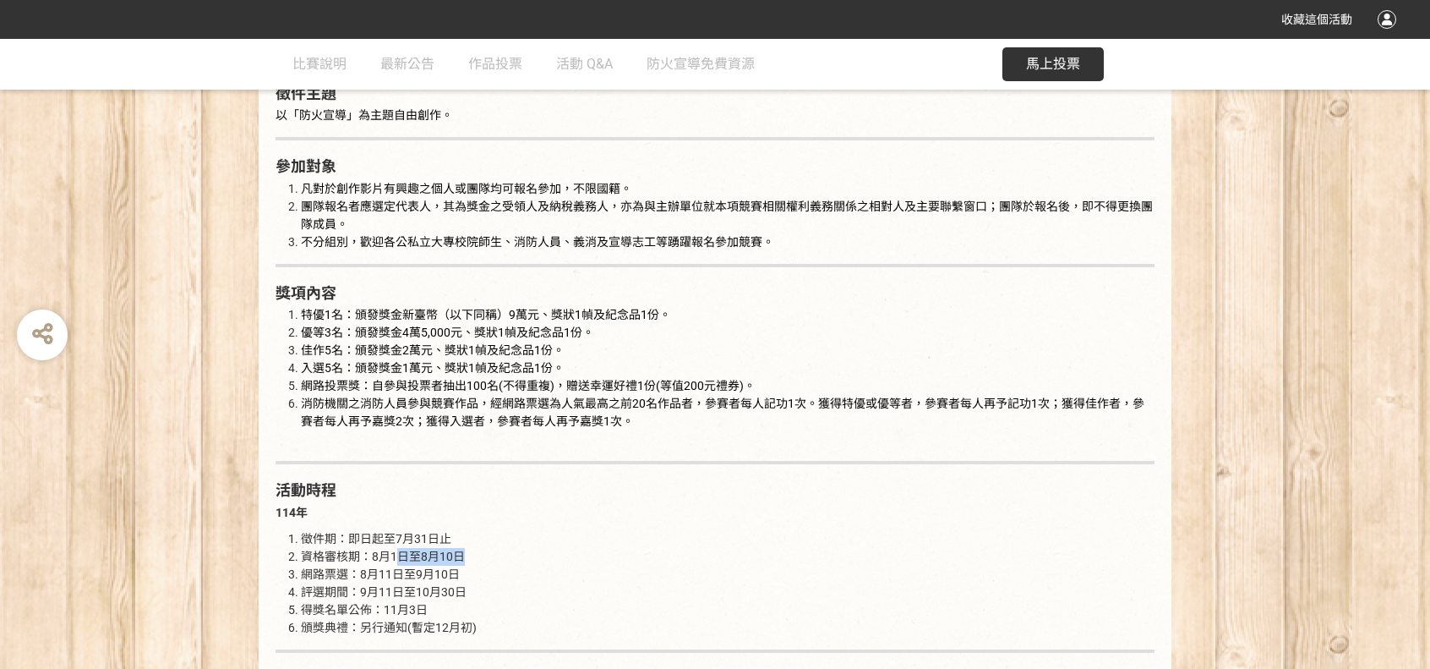
drag, startPoint x: 395, startPoint y: 561, endPoint x: 497, endPoint y: 567, distance: 102.5
click at [494, 559] on li "資格審核期：8月1日至8月10日" at bounding box center [728, 557] width 854 height 18
click at [480, 588] on li "評選期間：9月11日至10月30日" at bounding box center [728, 592] width 854 height 18
drag, startPoint x: 390, startPoint y: 577, endPoint x: 511, endPoint y: 564, distance: 122.5
click at [510, 564] on ol "徵件期：即日起至7月31日止 資格審核期：8月1日至8月10日 網路票選：8月11日至9月10日 評選期間：9月11日至10月30日 得獎名單公佈：11月3日…" at bounding box center [715, 583] width 879 height 107
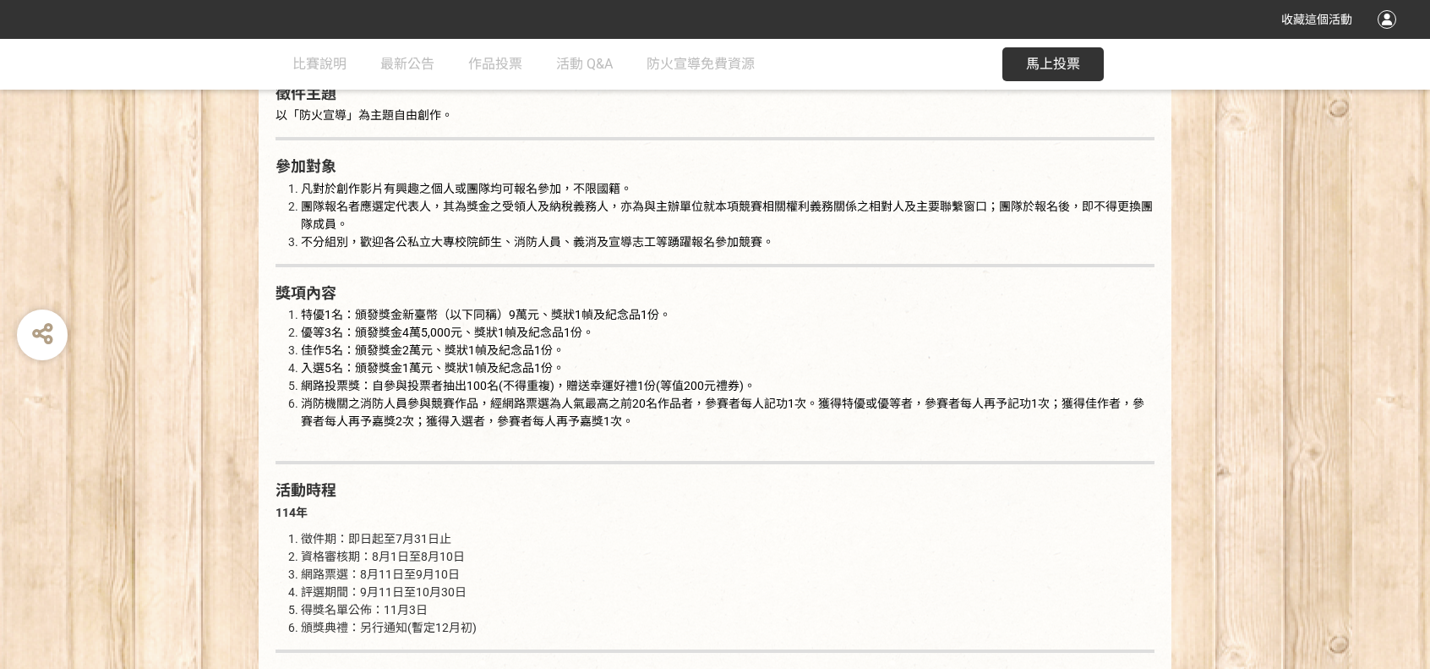
click at [542, 575] on li "網路票選：8月11日至9月10日" at bounding box center [728, 575] width 854 height 18
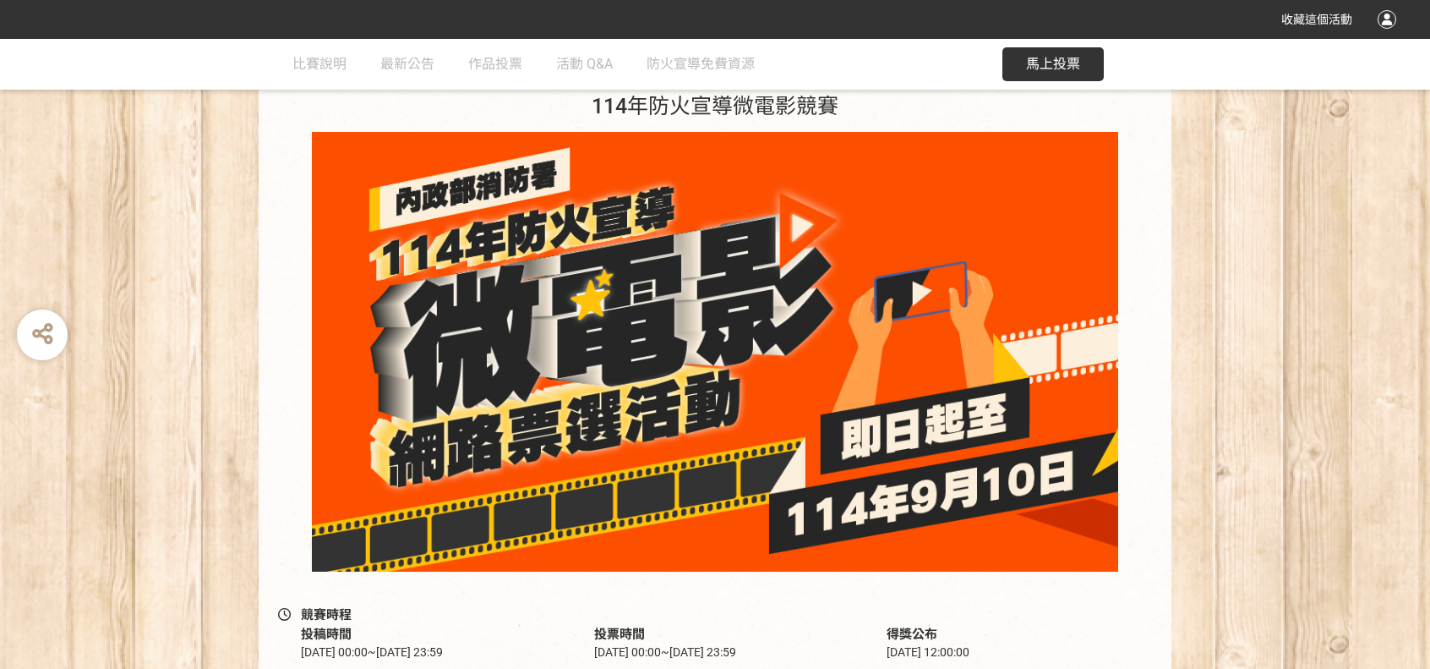
scroll to position [0, 0]
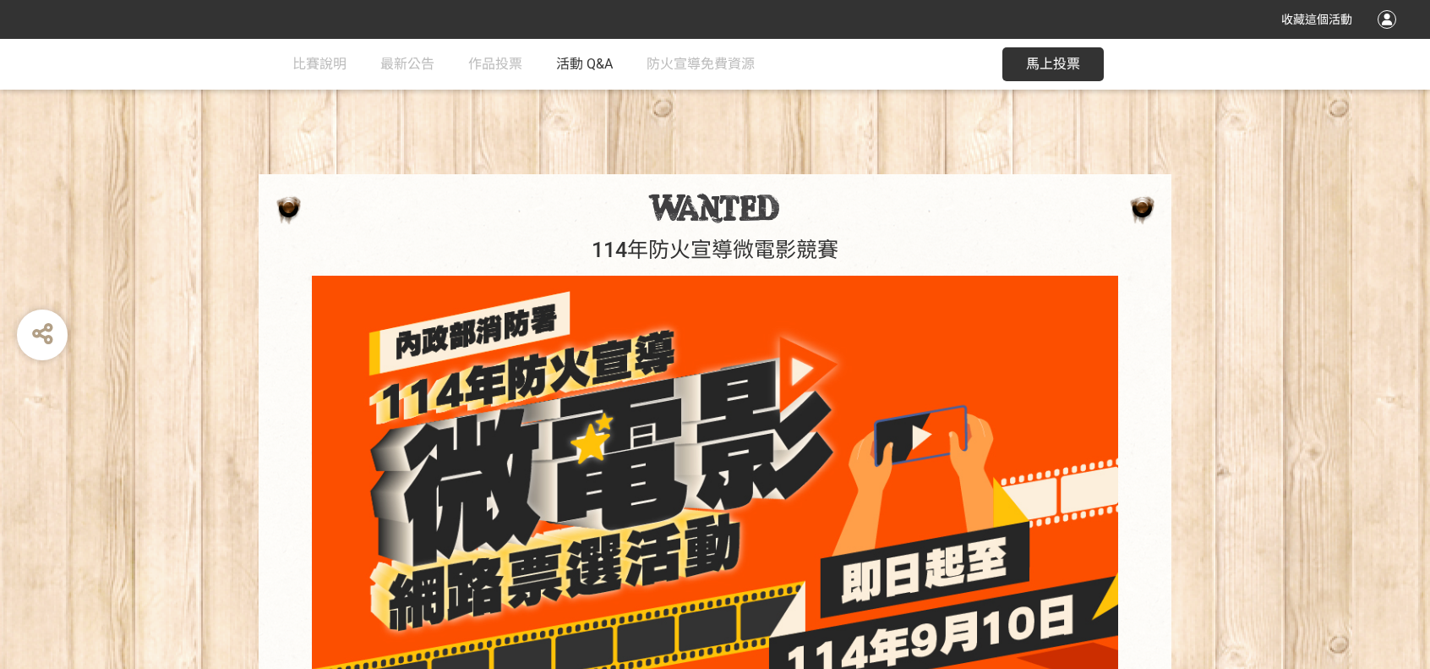
drag, startPoint x: 625, startPoint y: 76, endPoint x: 597, endPoint y: 71, distance: 28.4
click at [615, 77] on div "比賽說明 最新公告 作品投票 活動 Q&A 防火宣導免費資源" at bounding box center [541, 65] width 496 height 52
click at [597, 71] on span "活動 Q&A" at bounding box center [584, 64] width 57 height 16
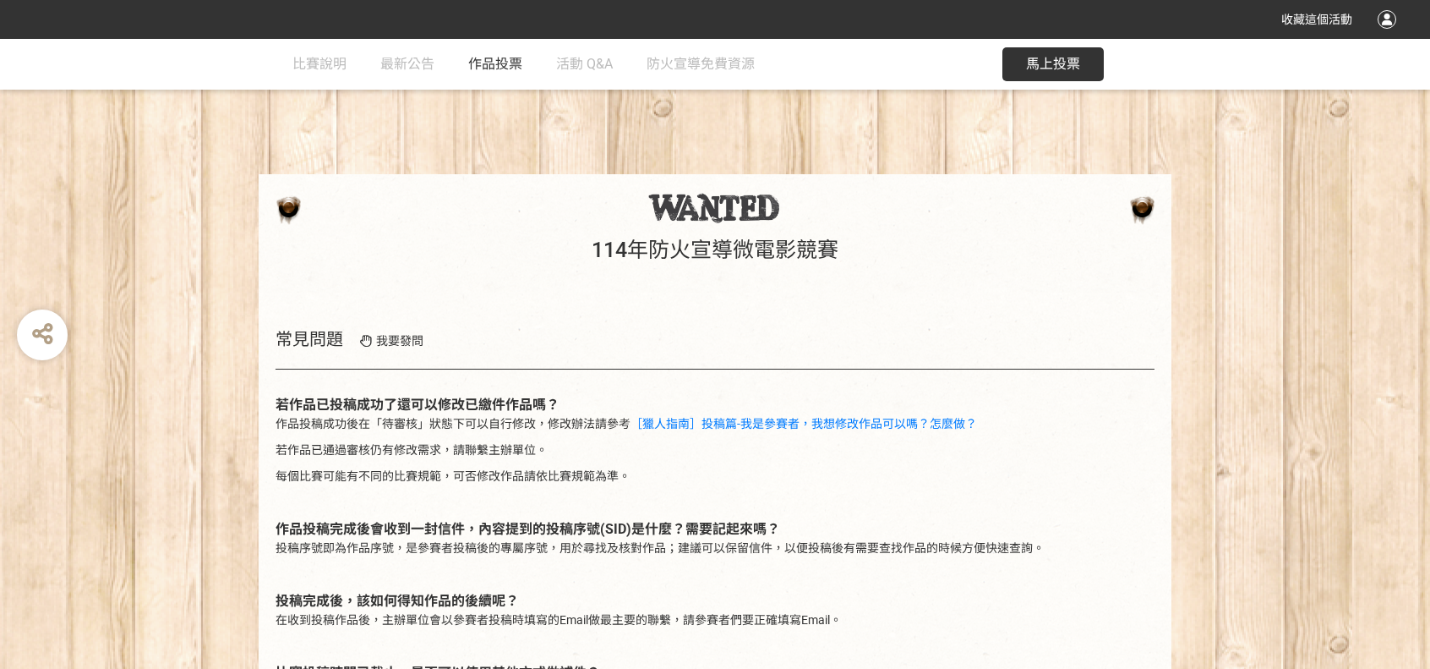
click at [506, 63] on span "作品投票" at bounding box center [495, 64] width 54 height 16
